Goal: Complete application form

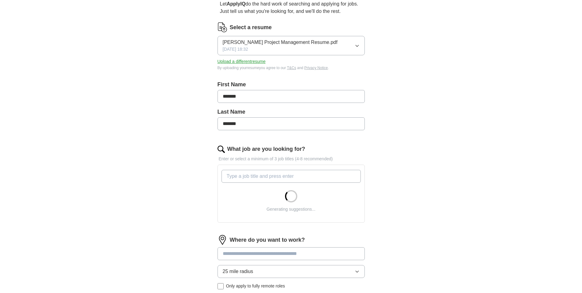
scroll to position [92, 0]
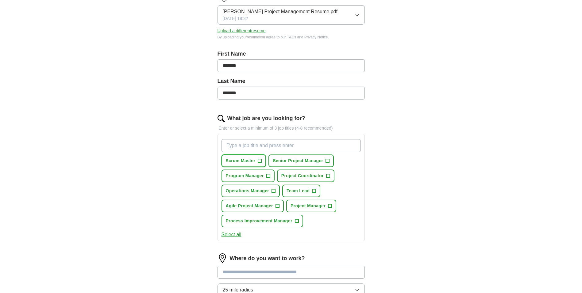
click at [259, 159] on span "+" at bounding box center [260, 160] width 4 height 5
click at [267, 175] on span "+" at bounding box center [268, 175] width 4 height 5
click at [274, 190] on span "+" at bounding box center [274, 190] width 4 height 5
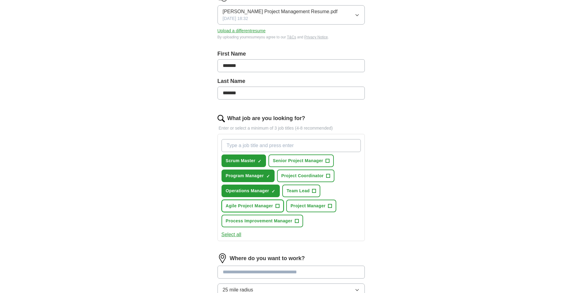
click at [277, 206] on span "+" at bounding box center [277, 205] width 4 height 5
click at [331, 206] on span "+" at bounding box center [330, 205] width 4 height 5
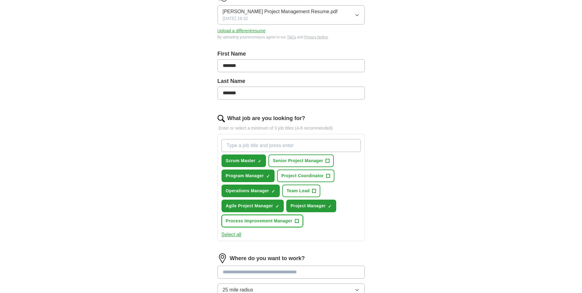
click at [296, 220] on span "+" at bounding box center [297, 220] width 4 height 5
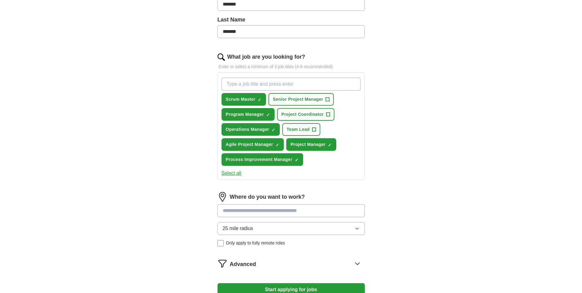
click at [286, 213] on input at bounding box center [290, 210] width 147 height 13
type input "*"
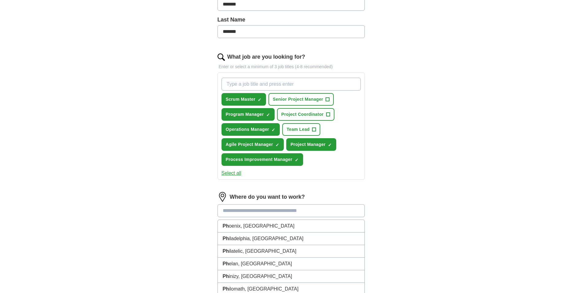
type input "*"
click at [268, 222] on li "Ph oenix, [GEOGRAPHIC_DATA]" at bounding box center [291, 226] width 147 height 13
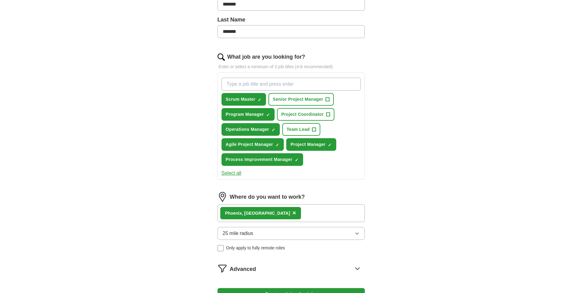
click at [270, 226] on div "Where do you want to work? Ph oenix, AZ × 25 mile radius Only apply to fully re…" at bounding box center [290, 224] width 147 height 64
click at [270, 232] on button "25 mile radius" at bounding box center [290, 233] width 147 height 13
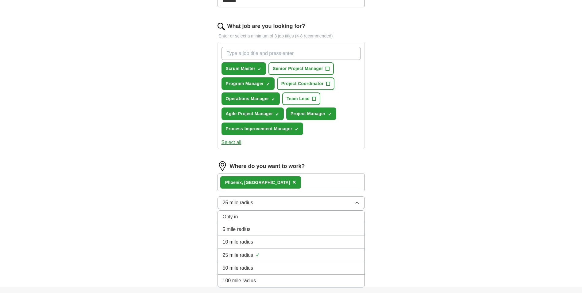
scroll to position [215, 0]
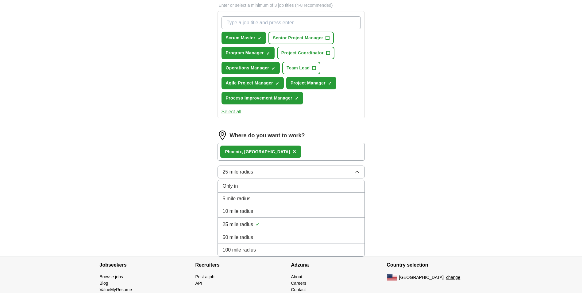
click at [273, 224] on div "25 mile radius ✓" at bounding box center [291, 224] width 137 height 8
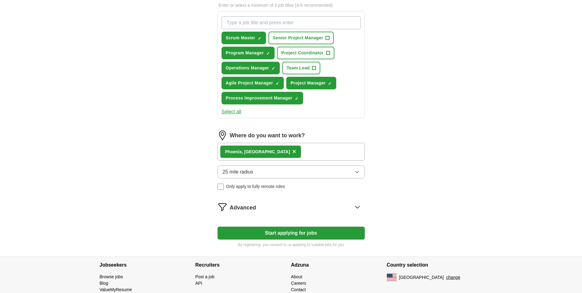
click at [358, 207] on icon at bounding box center [357, 207] width 10 height 10
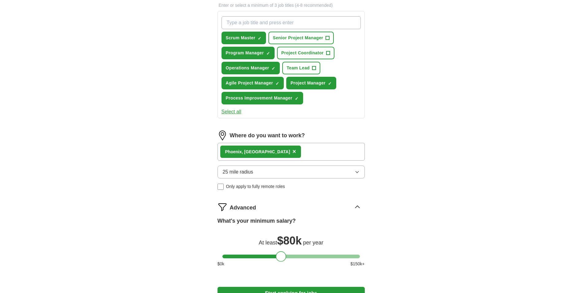
drag, startPoint x: 226, startPoint y: 256, endPoint x: 279, endPoint y: 259, distance: 53.4
click at [279, 259] on div at bounding box center [281, 256] width 10 height 10
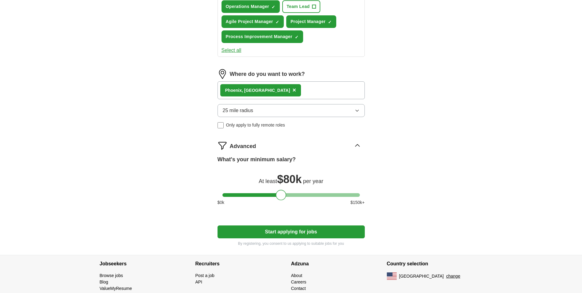
scroll to position [300, 0]
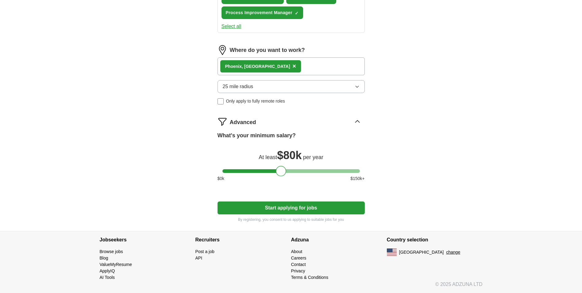
click at [285, 208] on button "Start applying for jobs" at bounding box center [290, 207] width 147 height 13
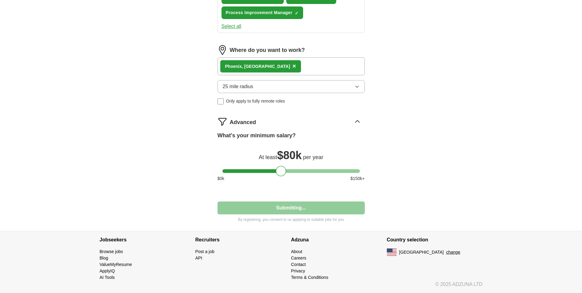
scroll to position [0, 0]
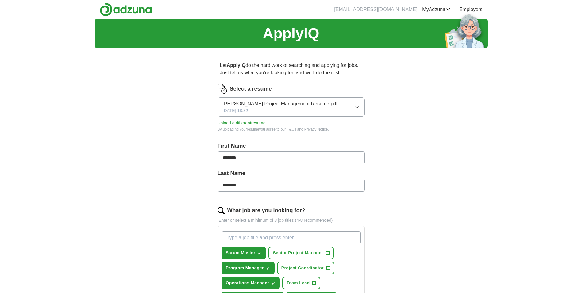
select select "**"
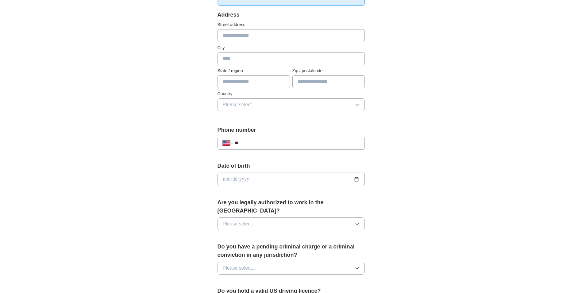
scroll to position [153, 0]
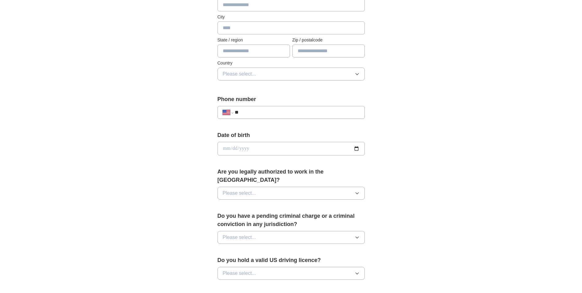
click at [270, 108] on div "**********" at bounding box center [290, 112] width 147 height 13
click at [274, 113] on input "**" at bounding box center [297, 112] width 124 height 7
type input "**********"
click at [287, 186] on button "Please select..." at bounding box center [290, 192] width 147 height 13
click at [273, 203] on div "Yes" at bounding box center [291, 206] width 137 height 7
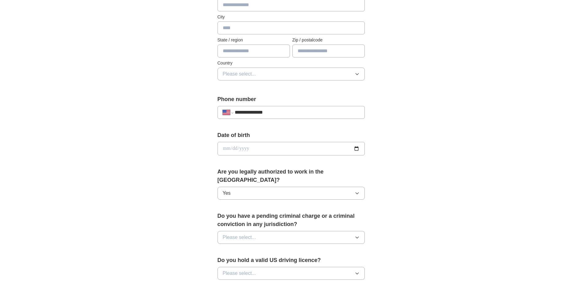
click at [274, 231] on button "Please select..." at bounding box center [290, 237] width 147 height 13
click at [270, 260] on div "No" at bounding box center [291, 263] width 137 height 7
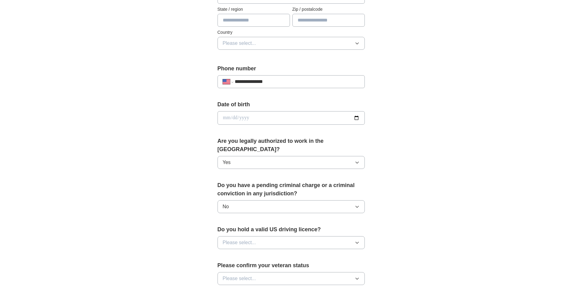
click at [270, 236] on button "Please select..." at bounding box center [290, 242] width 147 height 13
click at [269, 253] on div "Yes" at bounding box center [291, 256] width 137 height 7
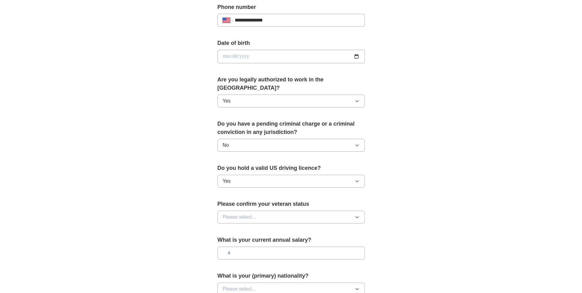
click at [265, 210] on button "Please select..." at bounding box center [290, 216] width 147 height 13
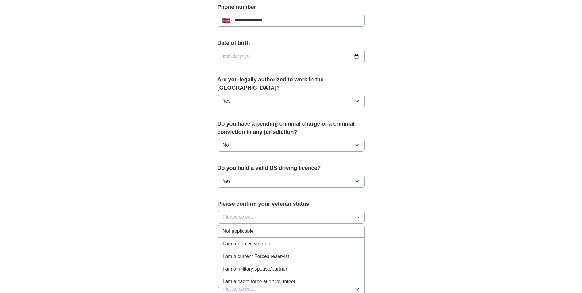
click at [280, 240] on div "I am a Forces veteran" at bounding box center [291, 243] width 137 height 7
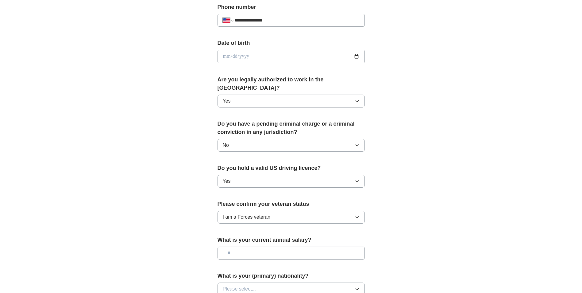
click at [277, 246] on input "text" at bounding box center [290, 252] width 147 height 13
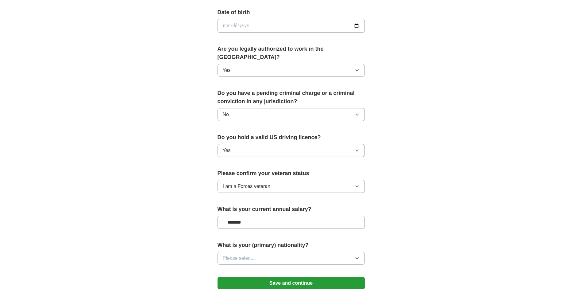
scroll to position [307, 0]
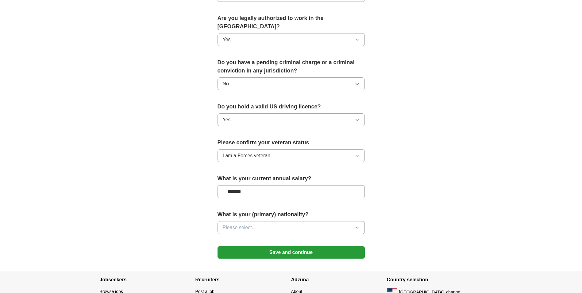
type input "*******"
click at [298, 221] on button "Please select..." at bounding box center [290, 227] width 147 height 13
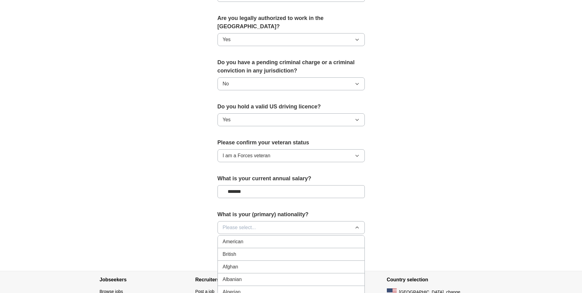
click at [271, 238] on div "American" at bounding box center [291, 241] width 137 height 7
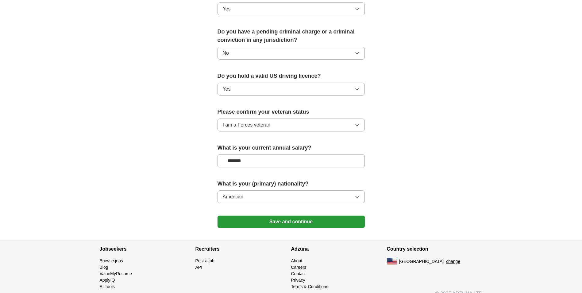
scroll to position [338, 0]
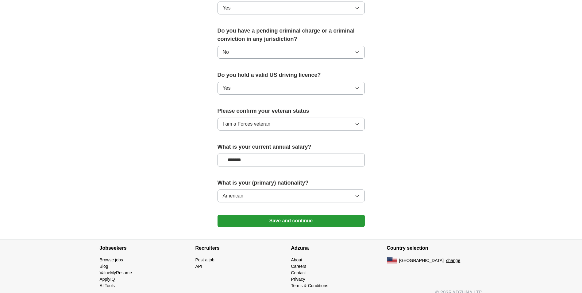
click at [283, 214] on button "Save and continue" at bounding box center [290, 220] width 147 height 12
